Goal: Navigation & Orientation: Find specific page/section

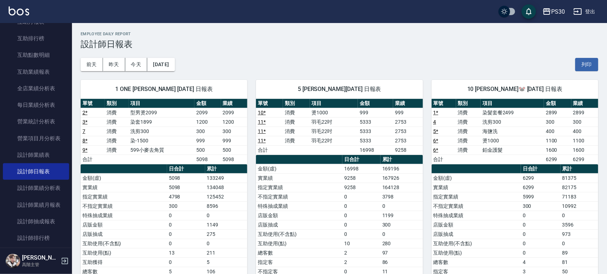
scroll to position [288, 0]
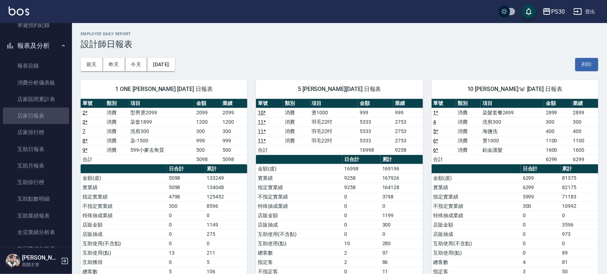
click at [40, 111] on link "店家日報表" at bounding box center [36, 116] width 66 height 17
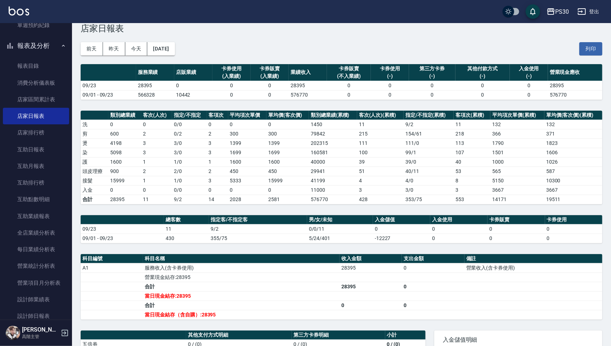
scroll to position [15, 0]
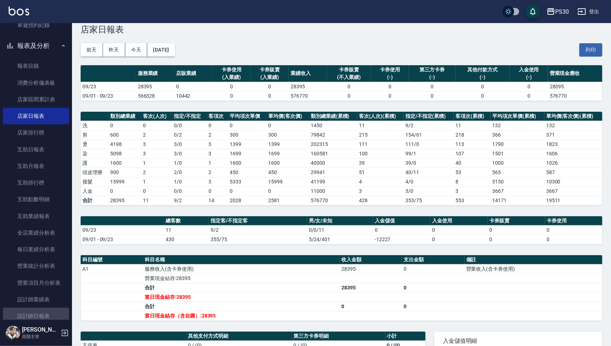
click at [35, 274] on link "設計師日報表" at bounding box center [36, 316] width 66 height 17
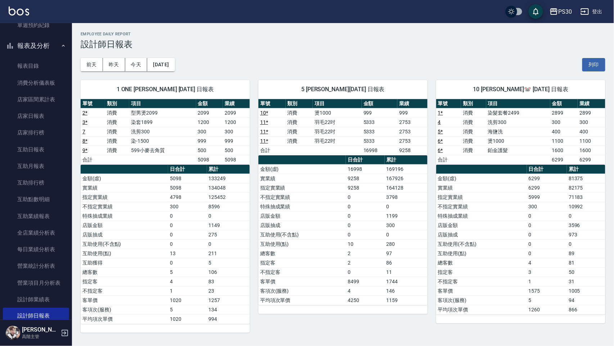
click at [22, 155] on link "互助日報表" at bounding box center [36, 149] width 66 height 17
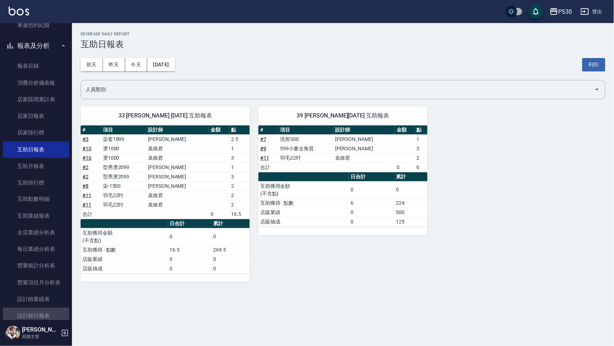
click at [42, 274] on link "設計師日報表" at bounding box center [36, 316] width 66 height 17
